Goal: Find specific page/section: Find specific page/section

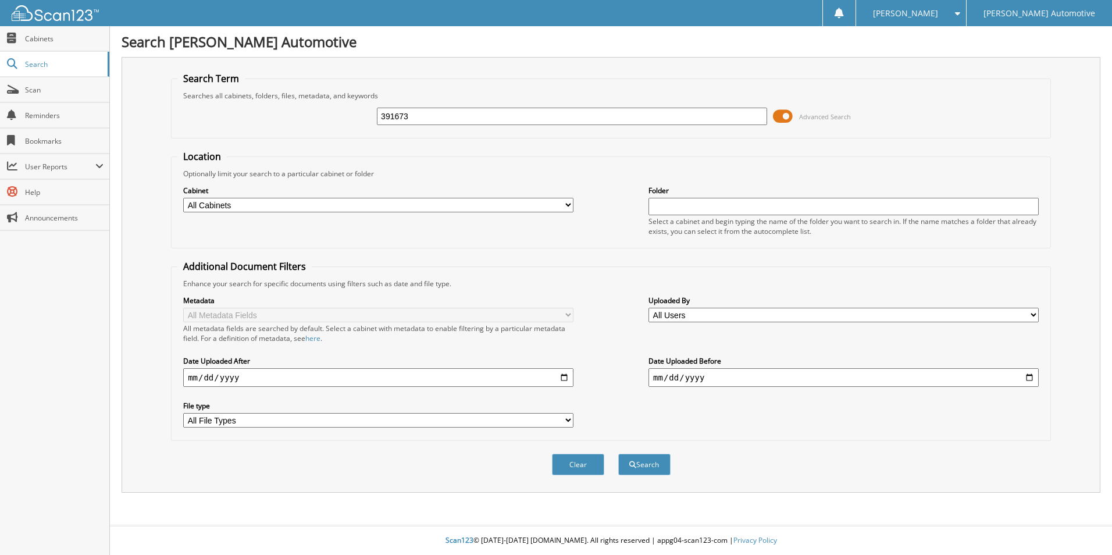
type input "391673"
click at [618, 454] on button "Search" at bounding box center [644, 465] width 52 height 22
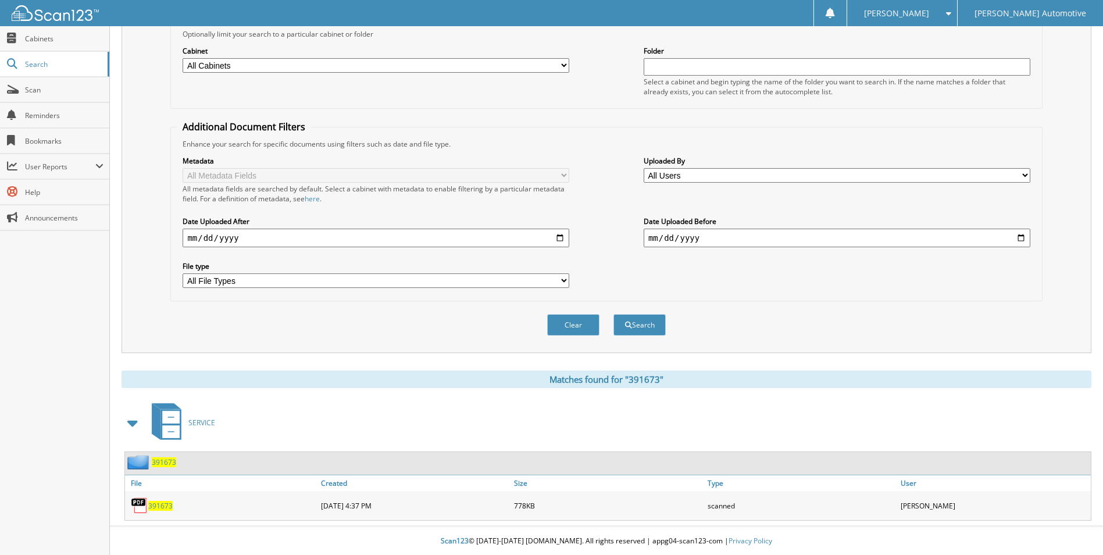
scroll to position [141, 0]
click at [160, 500] on link "391673" at bounding box center [160, 505] width 24 height 10
